Goal: Task Accomplishment & Management: Complete application form

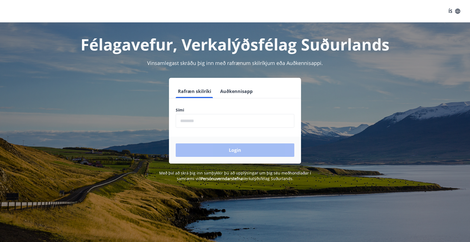
click at [453, 10] on button "ÍS" at bounding box center [454, 11] width 18 height 10
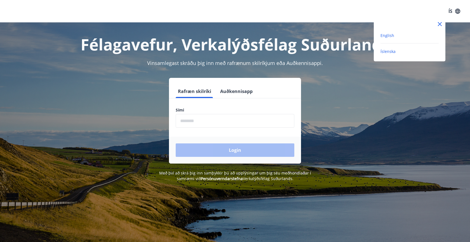
click at [391, 38] on span "English" at bounding box center [387, 35] width 14 height 5
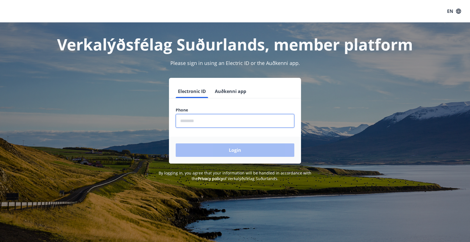
click at [193, 124] on input "phone" at bounding box center [235, 121] width 119 height 14
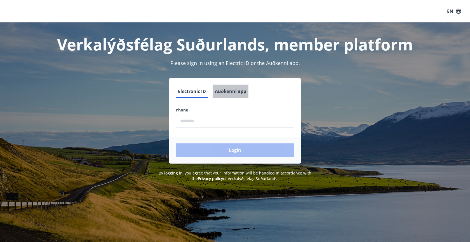
click at [223, 87] on button "Auðkenni app" at bounding box center [230, 90] width 36 height 13
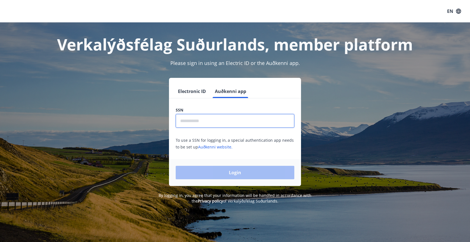
click at [192, 119] on input "text" at bounding box center [235, 121] width 119 height 14
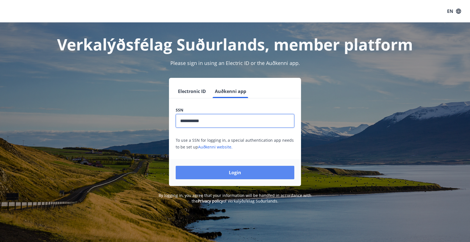
type input "**********"
click at [232, 175] on button "Login" at bounding box center [235, 171] width 119 height 13
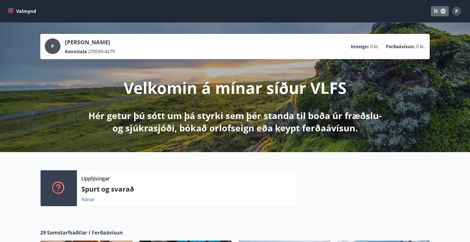
click at [436, 11] on button "ÍS" at bounding box center [439, 11] width 18 height 10
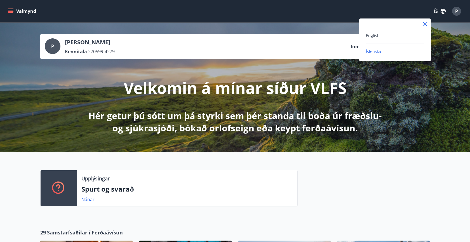
click at [385, 35] on div "English" at bounding box center [395, 35] width 58 height 7
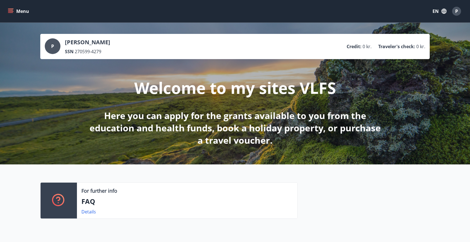
click at [23, 11] on button "Menu" at bounding box center [19, 11] width 25 height 10
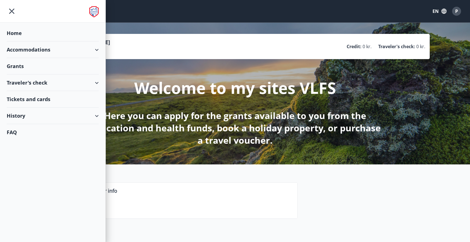
click at [23, 11] on div at bounding box center [52, 11] width 105 height 23
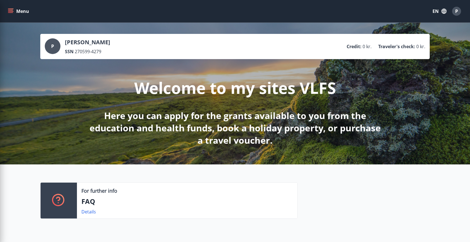
click at [188, 119] on p "Here you can apply for the grants available to you from the education and healt…" at bounding box center [234, 127] width 295 height 37
click at [14, 13] on button "Menu" at bounding box center [19, 11] width 25 height 10
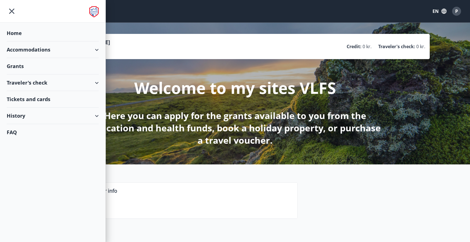
click at [32, 82] on div "Traveler's check" at bounding box center [53, 82] width 92 height 16
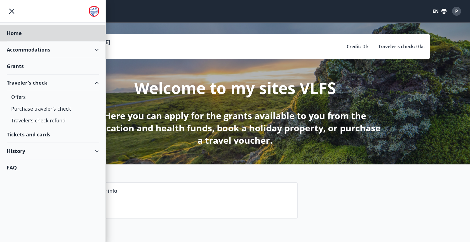
click at [46, 63] on div "Grants" at bounding box center [53, 66] width 92 height 16
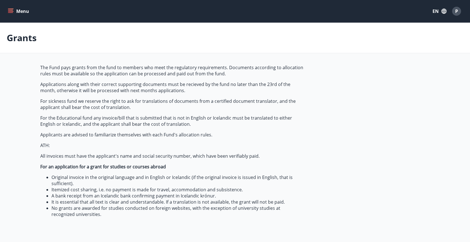
click at [15, 11] on button "Menu" at bounding box center [19, 11] width 25 height 10
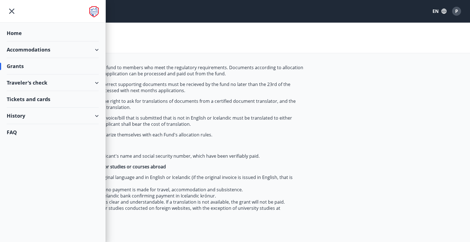
click at [23, 81] on div "Traveler's check" at bounding box center [53, 82] width 92 height 16
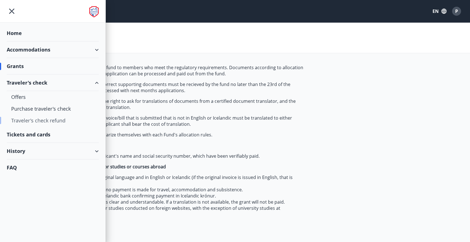
click at [29, 120] on div "Traveler's check refund" at bounding box center [52, 120] width 83 height 12
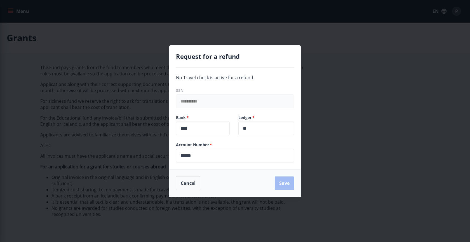
click at [33, 144] on div "**********" at bounding box center [235, 121] width 470 height 242
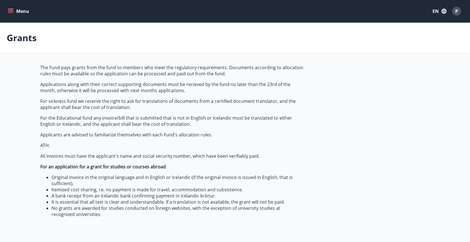
click at [11, 13] on icon "menu" at bounding box center [10, 12] width 5 height 1
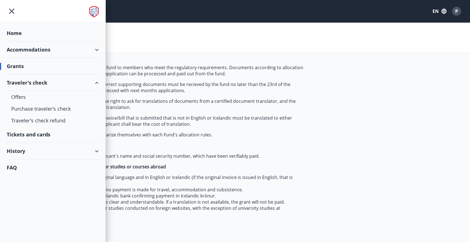
click at [27, 148] on div "History" at bounding box center [53, 151] width 92 height 16
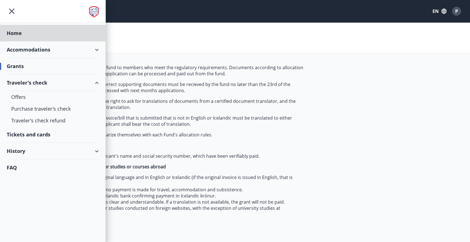
click at [21, 65] on div "Grants" at bounding box center [53, 66] width 92 height 16
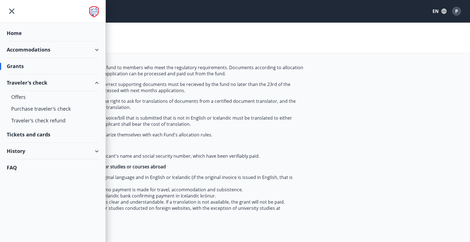
click at [33, 66] on div "Grants" at bounding box center [53, 66] width 92 height 16
click at [49, 63] on div "Grants" at bounding box center [53, 66] width 92 height 16
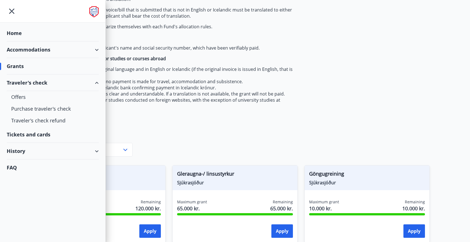
scroll to position [112, 0]
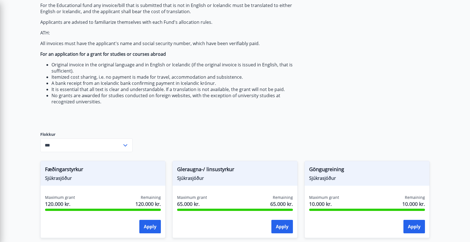
click at [147, 107] on div "The Fund pays grants from the fund to members who meet the regulatory requireme…" at bounding box center [172, 37] width 264 height 171
click at [69, 144] on input "***" at bounding box center [81, 145] width 82 height 14
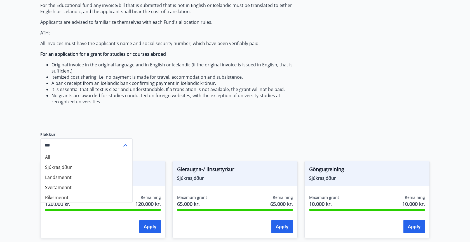
click at [66, 165] on li "Sjúkrasjóður" at bounding box center [87, 167] width 92 height 10
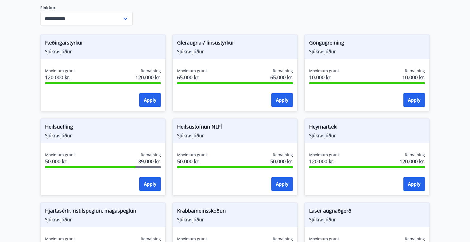
scroll to position [238, 0]
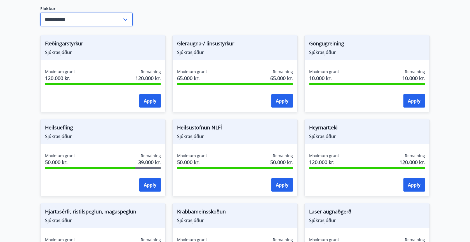
click at [98, 21] on input "**********" at bounding box center [81, 20] width 82 height 14
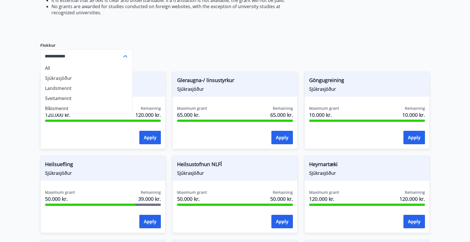
scroll to position [198, 0]
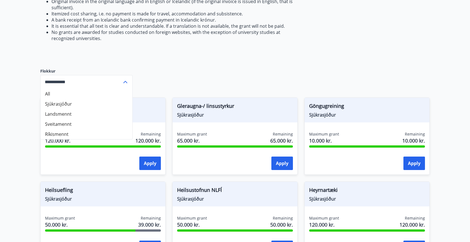
scroll to position [175, 0]
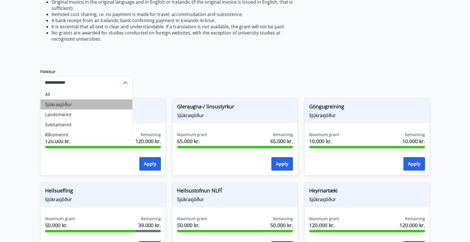
click at [59, 105] on li "Sjúkrasjóður" at bounding box center [87, 104] width 92 height 10
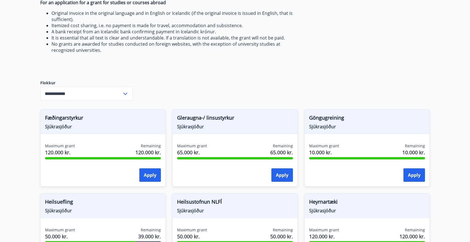
scroll to position [161, 0]
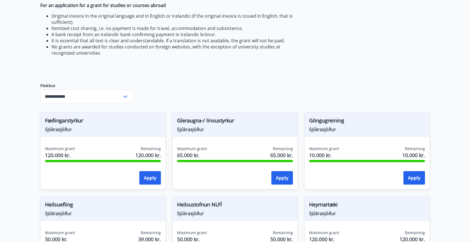
click at [78, 100] on input "**********" at bounding box center [81, 96] width 82 height 14
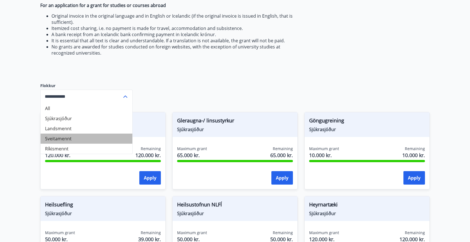
click at [68, 135] on li "Sveitamennt" at bounding box center [87, 138] width 92 height 10
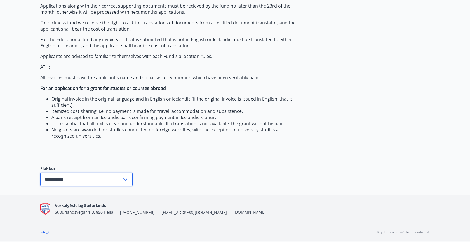
click at [70, 175] on input "**********" at bounding box center [81, 179] width 82 height 14
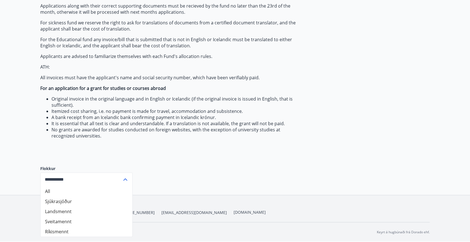
click at [64, 192] on li "All" at bounding box center [87, 191] width 92 height 10
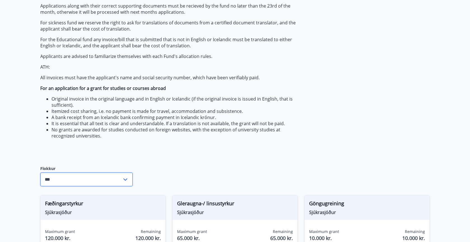
click at [72, 175] on input "***" at bounding box center [81, 179] width 82 height 14
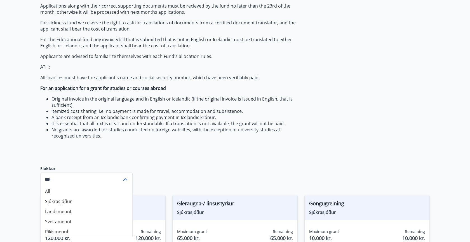
click at [63, 202] on li "Sjúkrasjóður" at bounding box center [87, 201] width 92 height 10
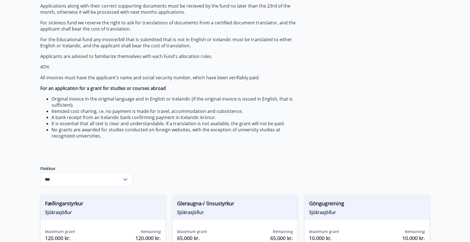
type input "**********"
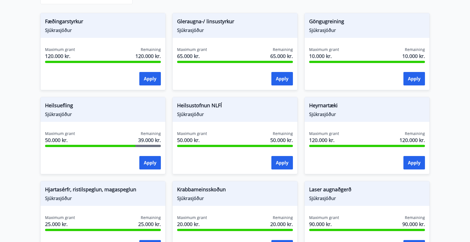
scroll to position [257, 0]
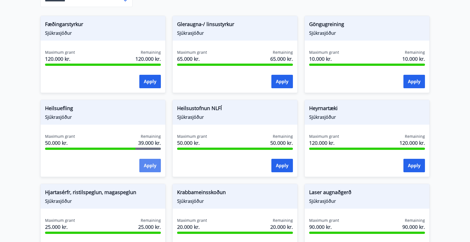
click at [150, 166] on button "Apply" at bounding box center [150, 164] width 22 height 13
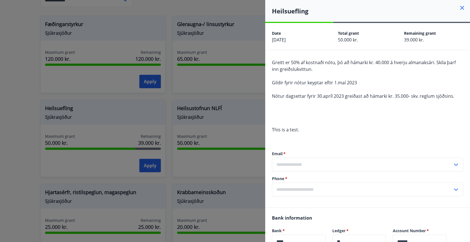
scroll to position [0, 0]
click at [314, 138] on div "Greitt er 50% af kostnaði nótu, þó að hámarki kr. 40.000 á hverju almanaksári. …" at bounding box center [367, 99] width 191 height 81
click at [299, 163] on input "text" at bounding box center [362, 164] width 181 height 14
click at [308, 176] on li "Add a new email" at bounding box center [367, 176] width 191 height 10
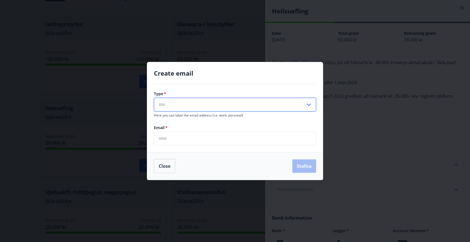
click at [229, 105] on input "text" at bounding box center [230, 105] width 152 height 14
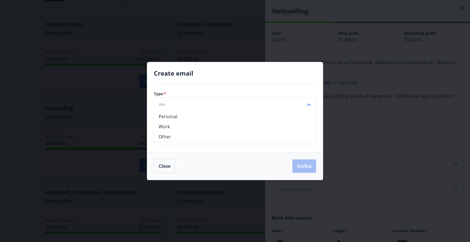
click at [212, 114] on li "Personal" at bounding box center [235, 116] width 162 height 10
type input "********"
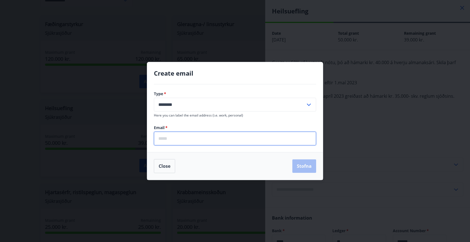
click at [195, 139] on input "email" at bounding box center [235, 138] width 162 height 14
type input "**********"
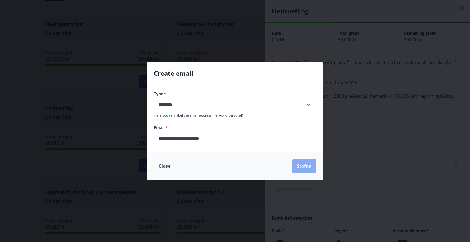
click at [300, 167] on button "Stofna" at bounding box center [304, 165] width 24 height 13
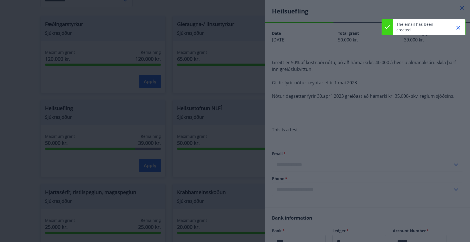
type input "**********"
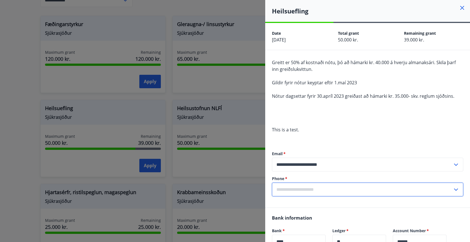
click at [458, 188] on icon at bounding box center [455, 189] width 7 height 7
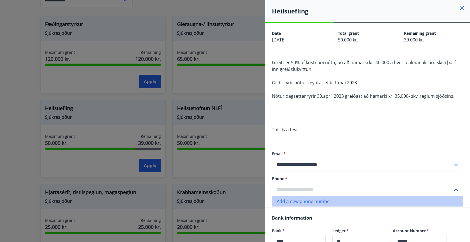
click at [375, 201] on li "Add a new phone number" at bounding box center [367, 201] width 191 height 10
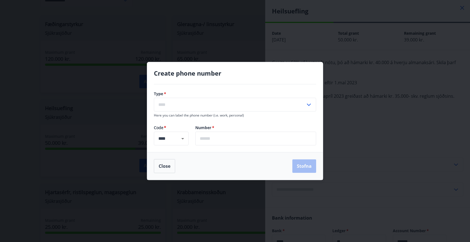
click at [222, 107] on input "text" at bounding box center [230, 105] width 152 height 14
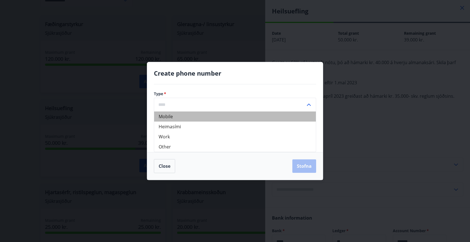
click at [204, 115] on li "Mobile" at bounding box center [235, 116] width 162 height 10
type input "******"
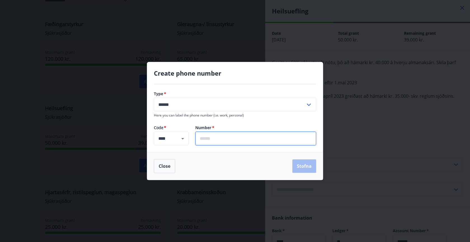
click at [209, 134] on input "text" at bounding box center [255, 138] width 121 height 14
type input "*******"
click at [314, 167] on button "Stofna" at bounding box center [304, 165] width 24 height 13
type input "**********"
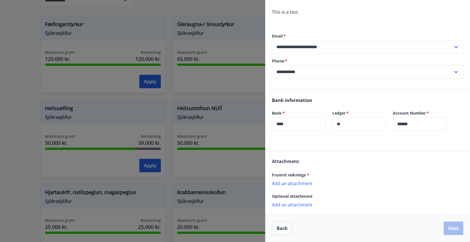
scroll to position [117, 0]
click at [294, 182] on p "Add an attachment" at bounding box center [367, 183] width 191 height 6
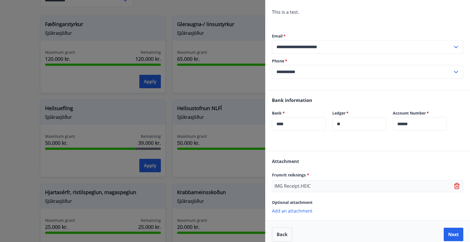
click at [299, 210] on p "Add an attachment" at bounding box center [367, 210] width 191 height 6
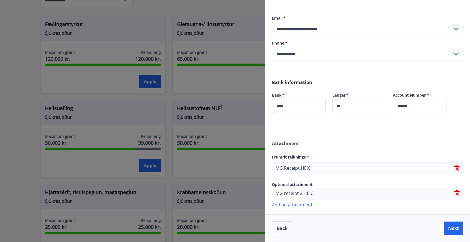
scroll to position [135, 0]
click at [449, 227] on button "Next" at bounding box center [453, 227] width 20 height 13
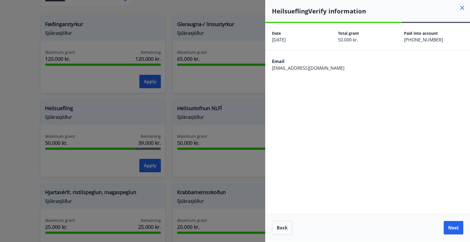
scroll to position [0, 0]
click at [451, 227] on button "Next" at bounding box center [453, 227] width 20 height 13
click at [283, 228] on button "Back" at bounding box center [282, 227] width 20 height 14
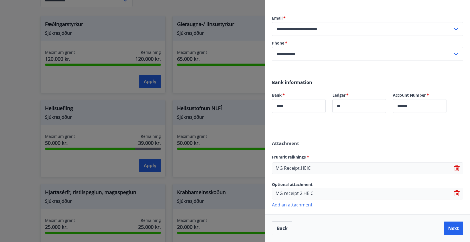
scroll to position [135, 0]
click at [456, 167] on icon at bounding box center [457, 168] width 7 height 7
click at [455, 193] on icon at bounding box center [457, 193] width 6 height 6
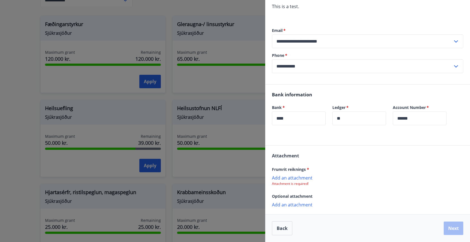
click at [299, 177] on p "Add an attachment" at bounding box center [367, 177] width 191 height 6
click at [296, 203] on p "Add an attachment" at bounding box center [367, 205] width 191 height 6
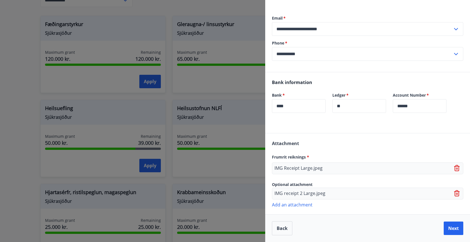
scroll to position [135, 0]
click at [452, 226] on button "Next" at bounding box center [453, 227] width 20 height 13
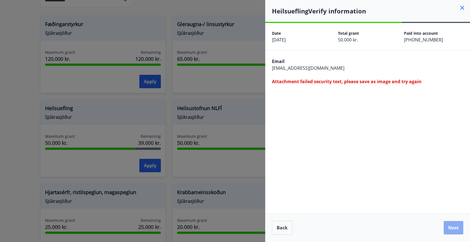
click at [454, 229] on button "Next" at bounding box center [453, 227] width 20 height 13
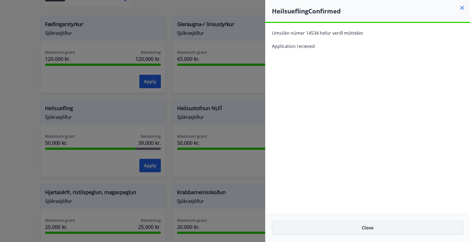
click at [373, 226] on button "Close" at bounding box center [367, 227] width 191 height 14
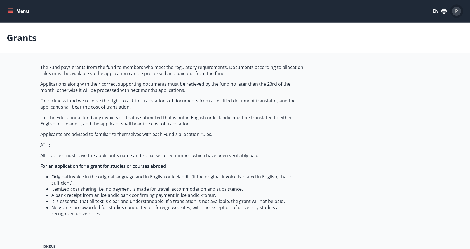
click at [455, 12] on span "P" at bounding box center [456, 11] width 3 height 6
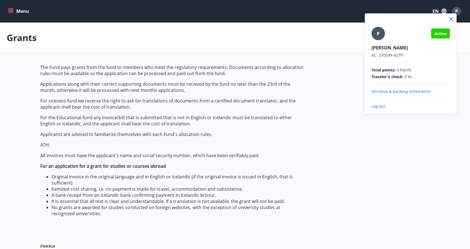
click at [188, 44] on div at bounding box center [235, 124] width 470 height 249
